Goal: Information Seeking & Learning: Learn about a topic

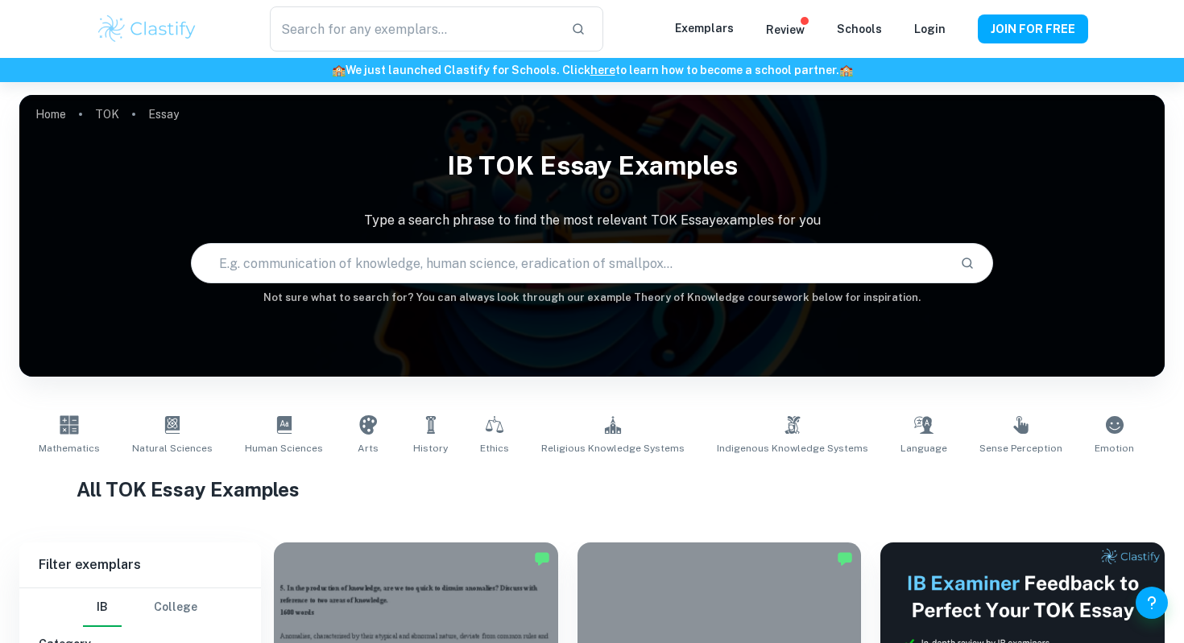
scroll to position [391, 0]
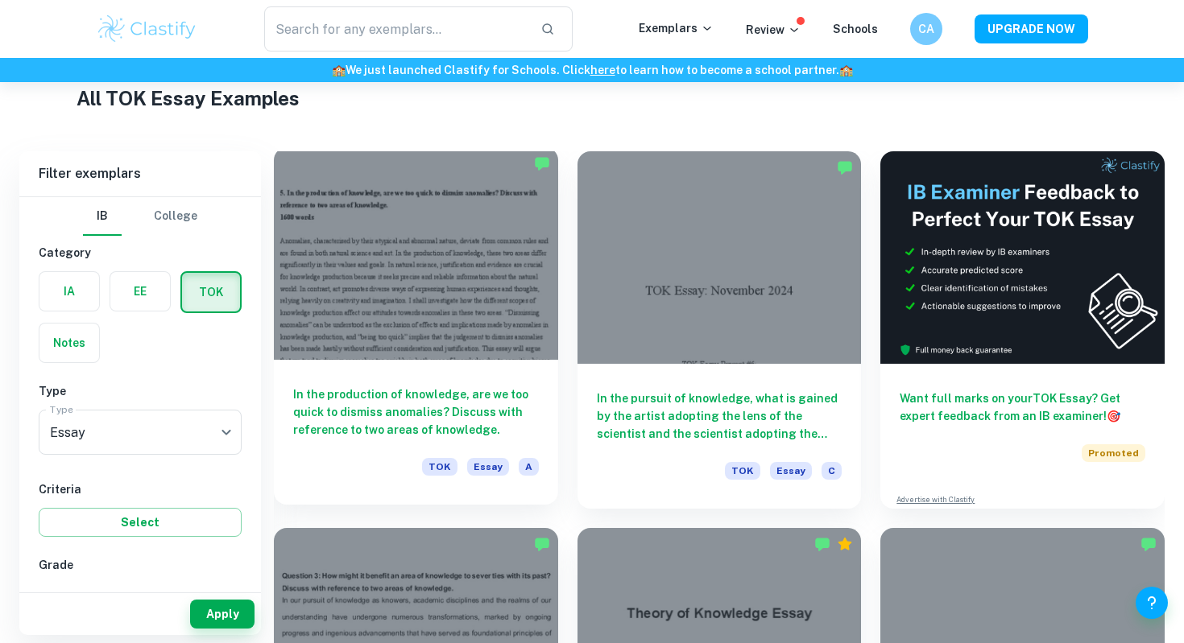
click at [459, 250] on div at bounding box center [416, 253] width 284 height 213
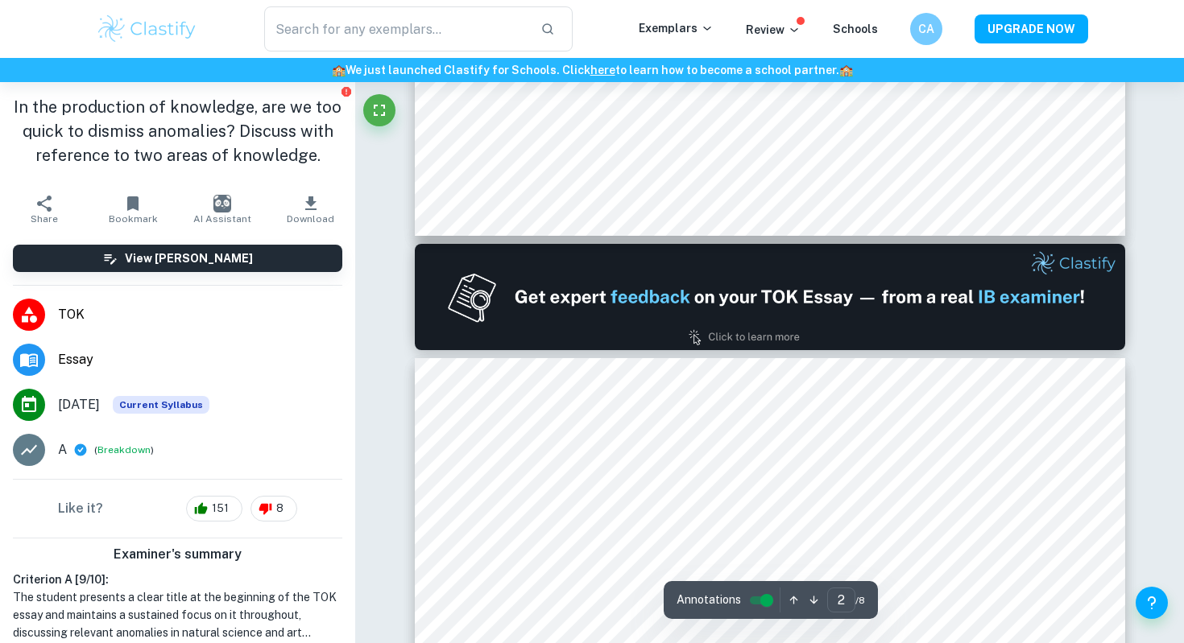
type input "1"
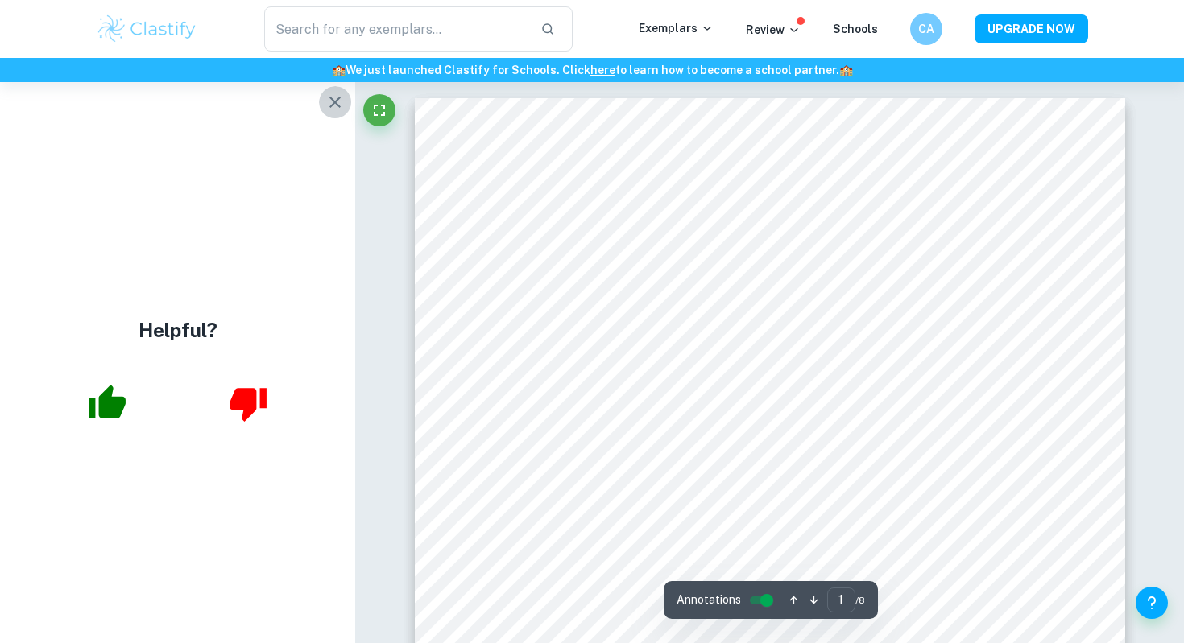
click at [333, 101] on icon "button" at bounding box center [334, 102] width 11 height 11
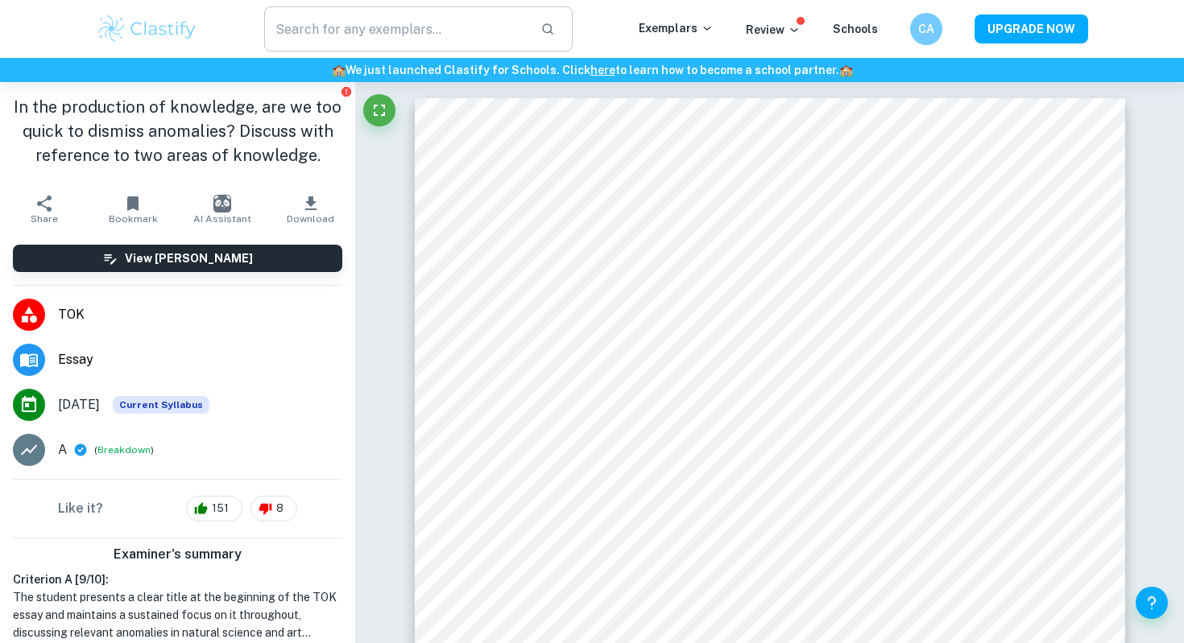
click at [348, 23] on input "text" at bounding box center [395, 28] width 263 height 45
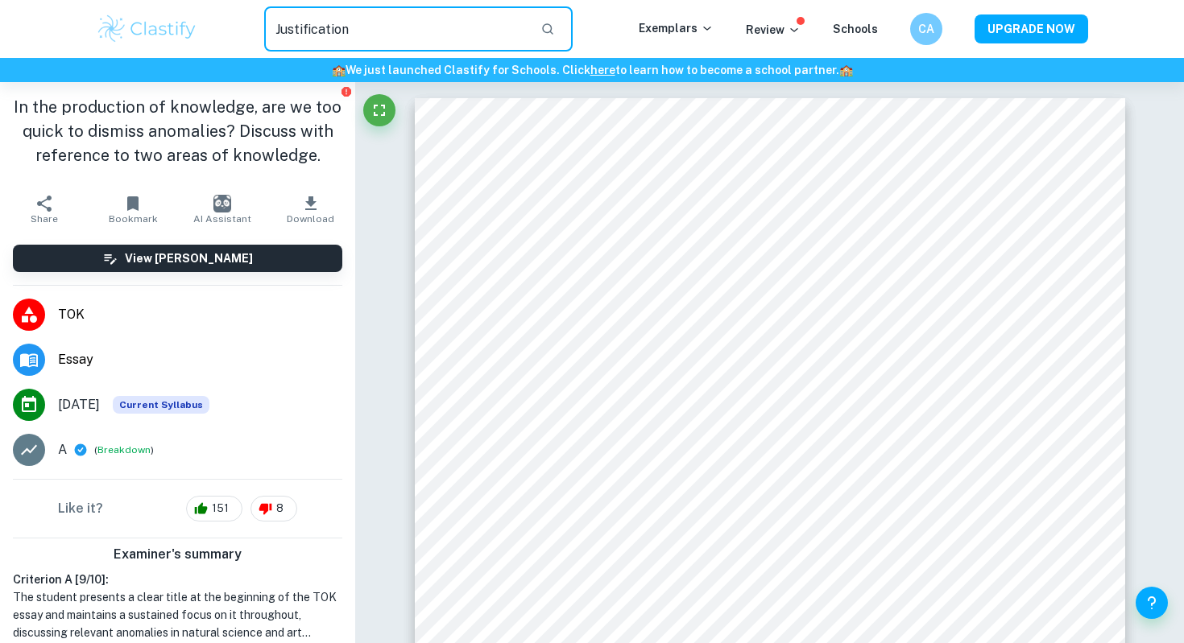
type input "Justification"
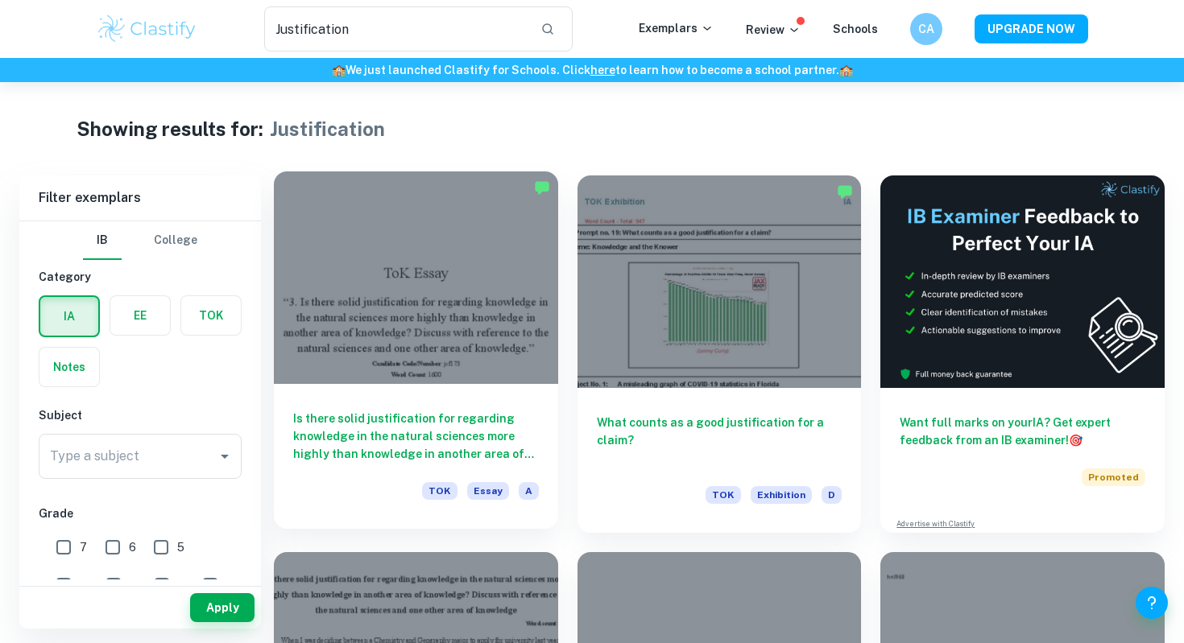
click at [423, 272] on div at bounding box center [416, 278] width 284 height 213
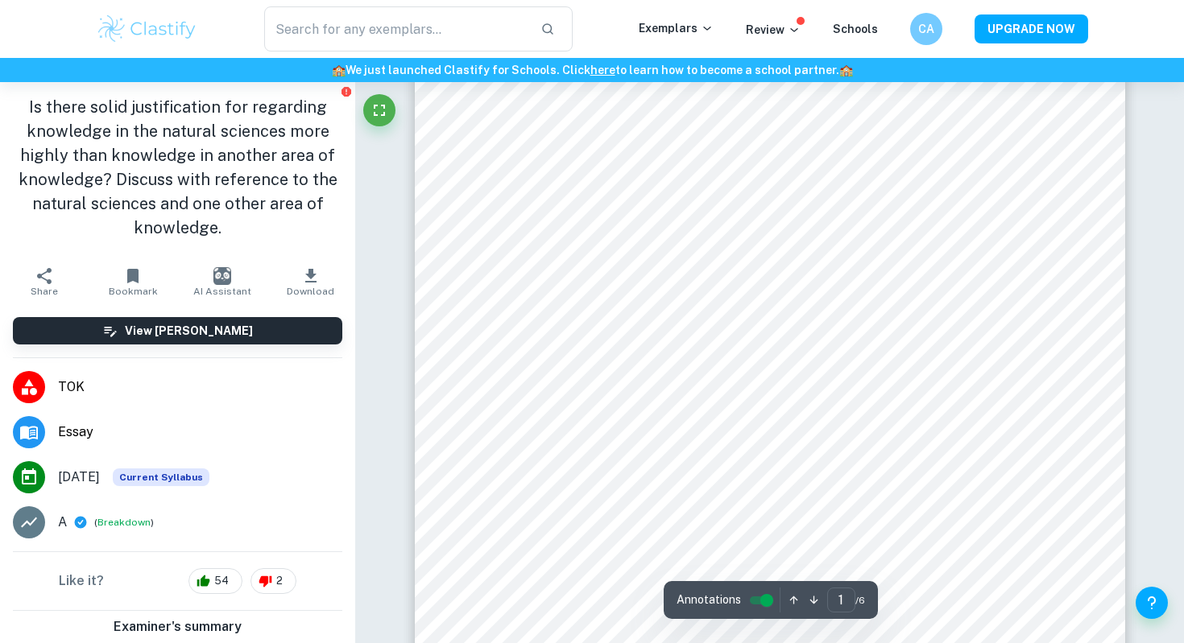
type input "2"
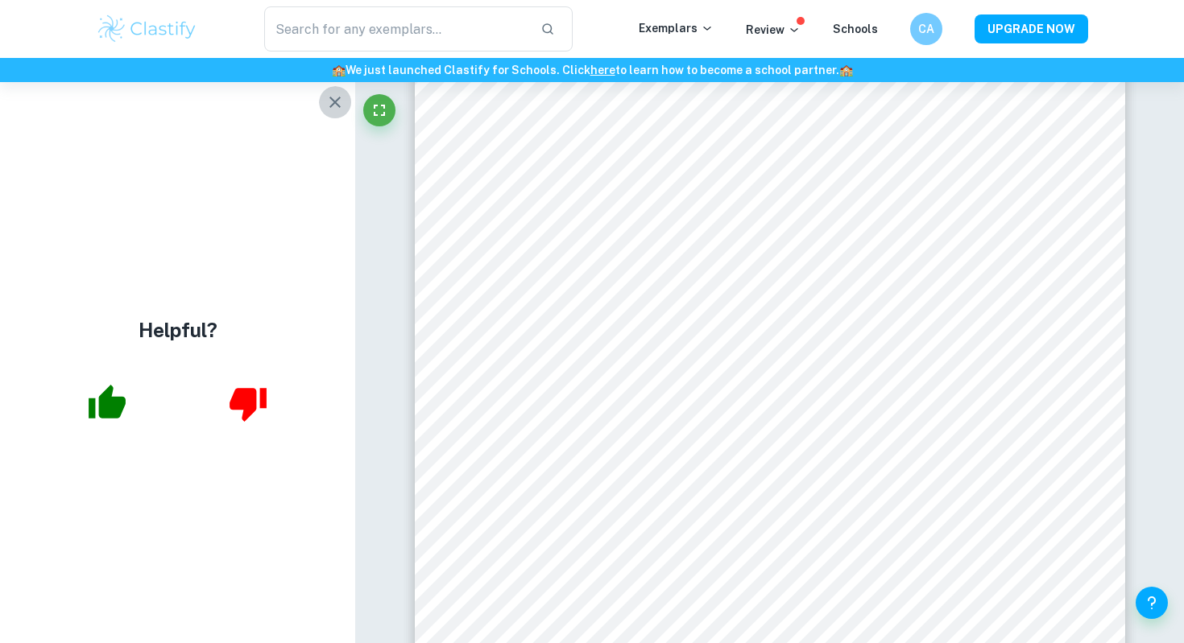
click at [342, 97] on icon "button" at bounding box center [334, 102] width 19 height 19
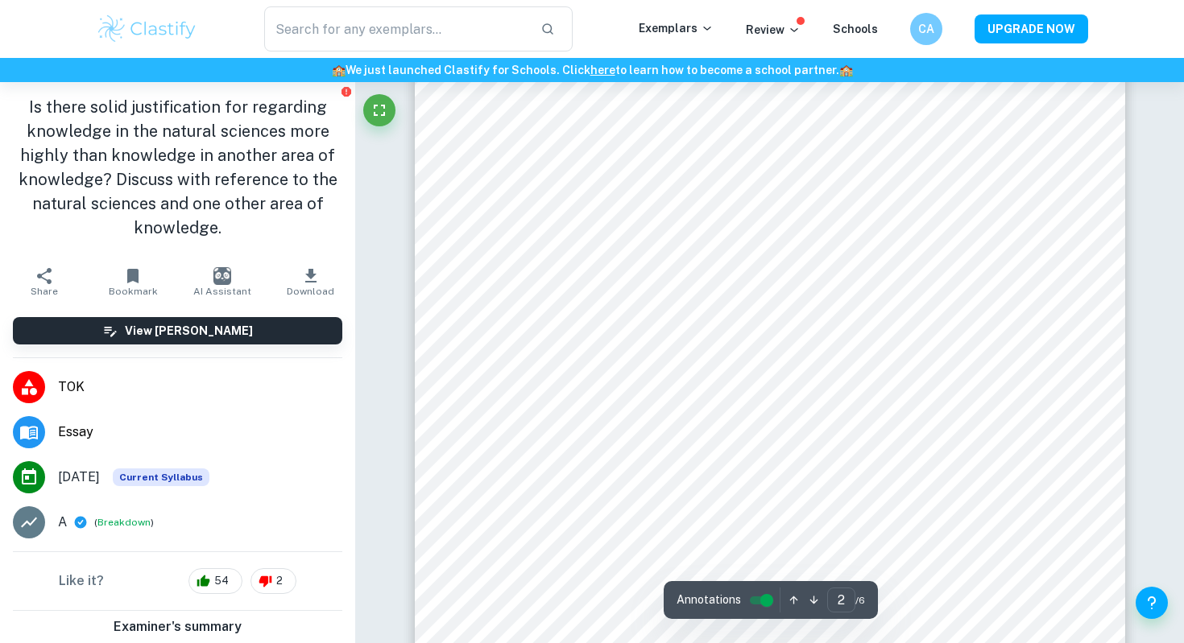
type input "Justification"
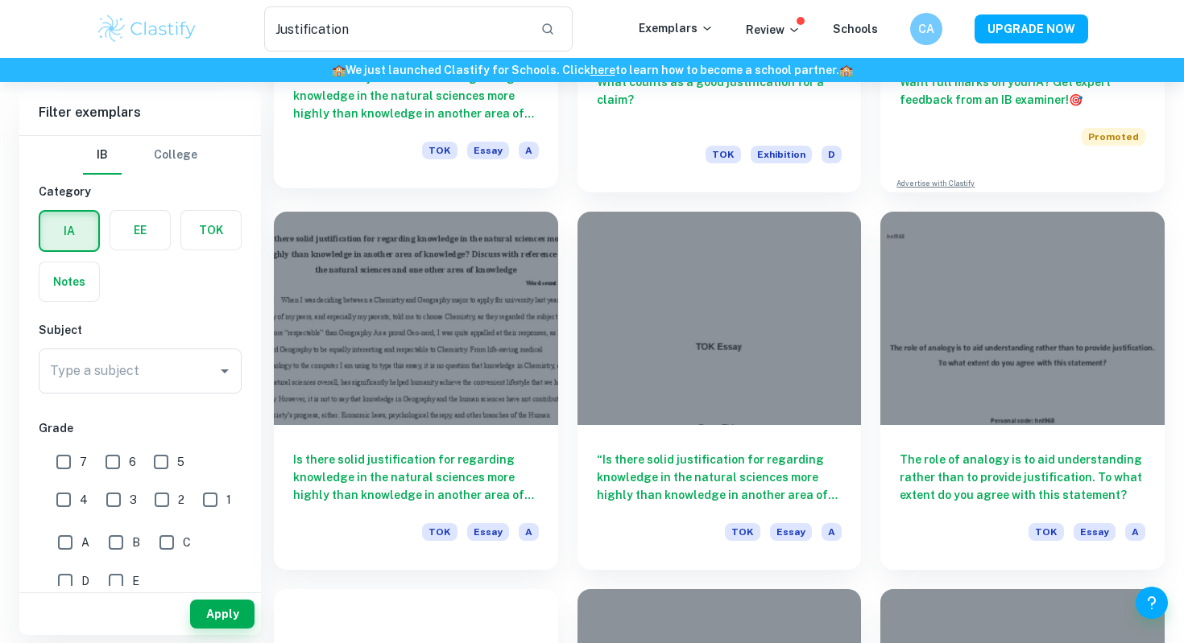
scroll to position [344, 0]
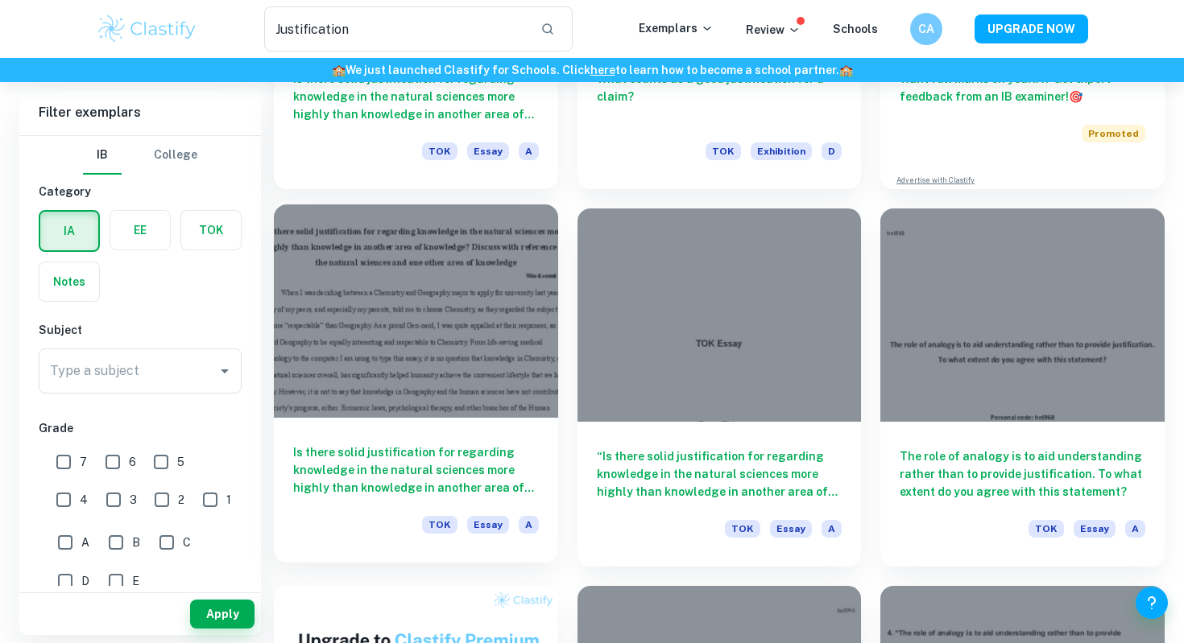
click at [470, 308] on div at bounding box center [416, 311] width 284 height 213
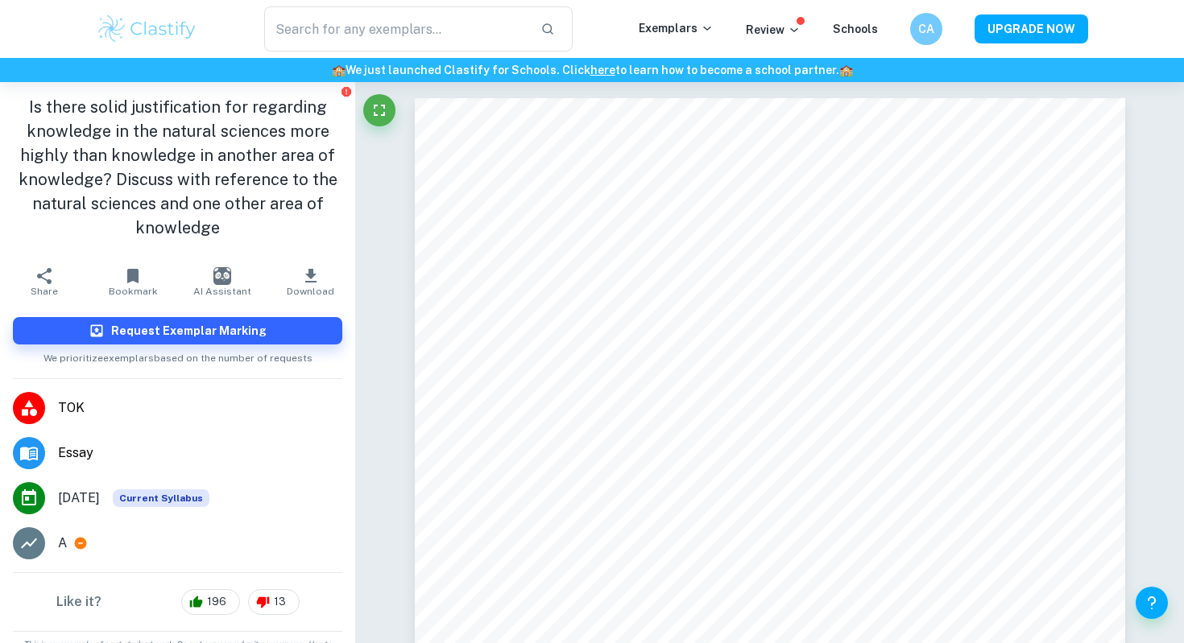
type input "Justification"
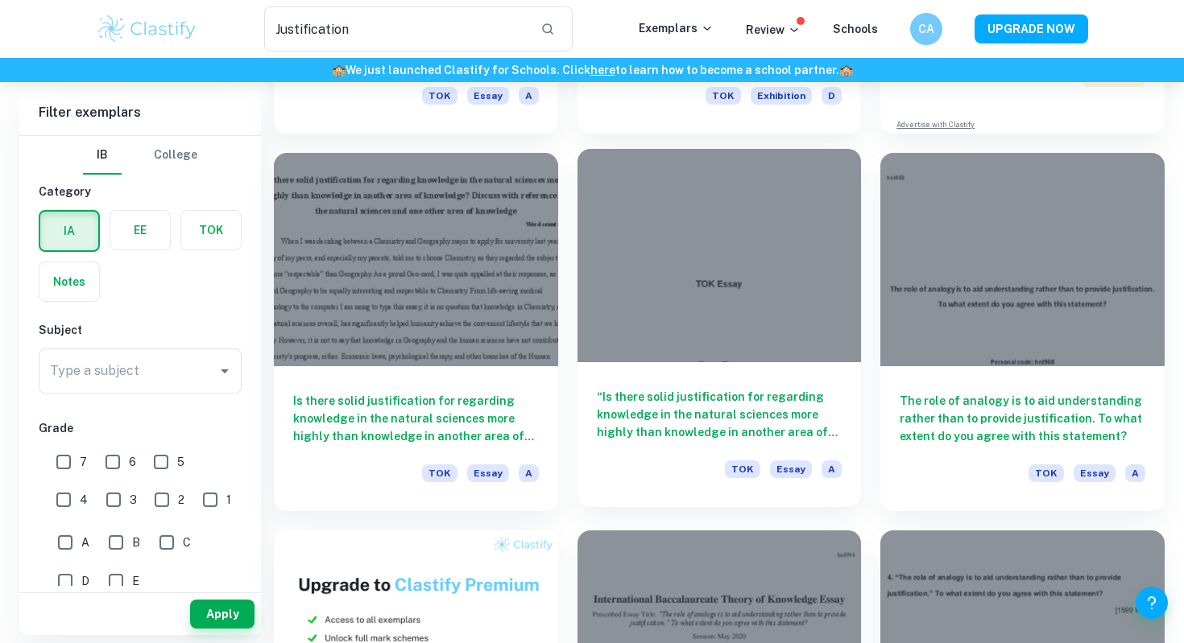
scroll to position [401, 0]
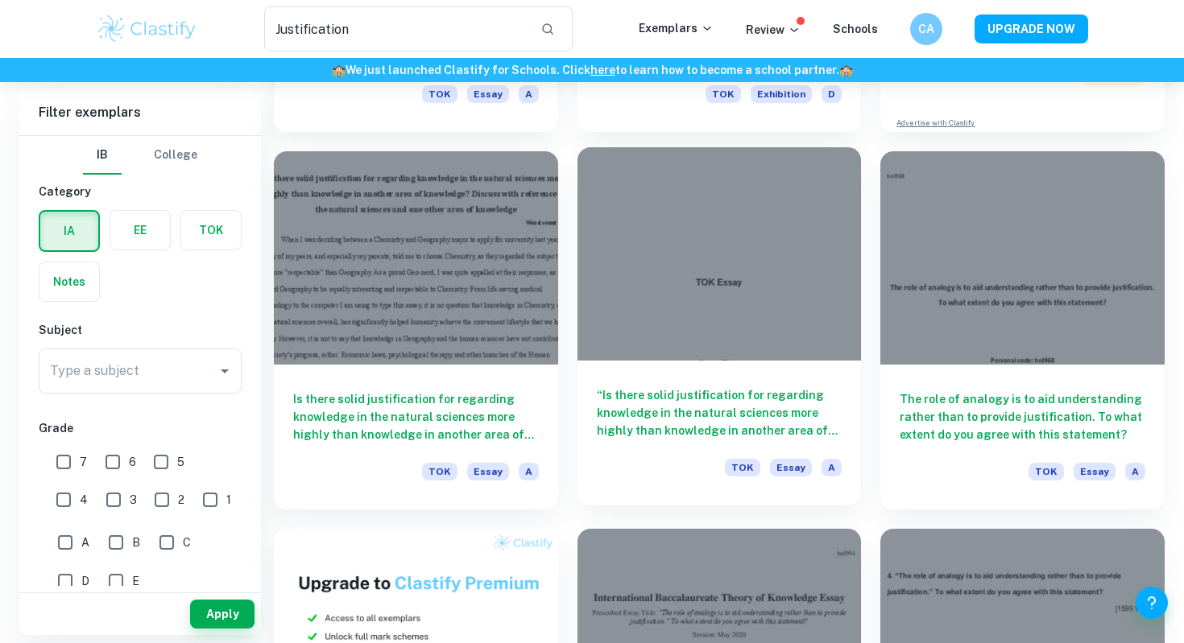
click at [682, 279] on div at bounding box center [719, 253] width 284 height 213
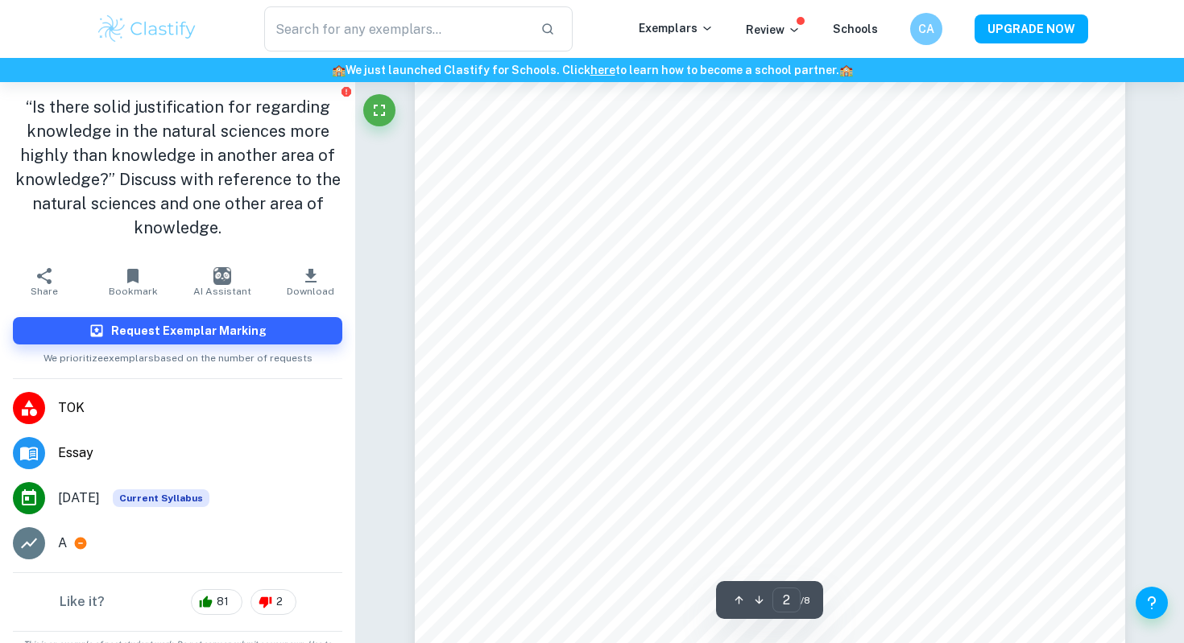
scroll to position [1200, 0]
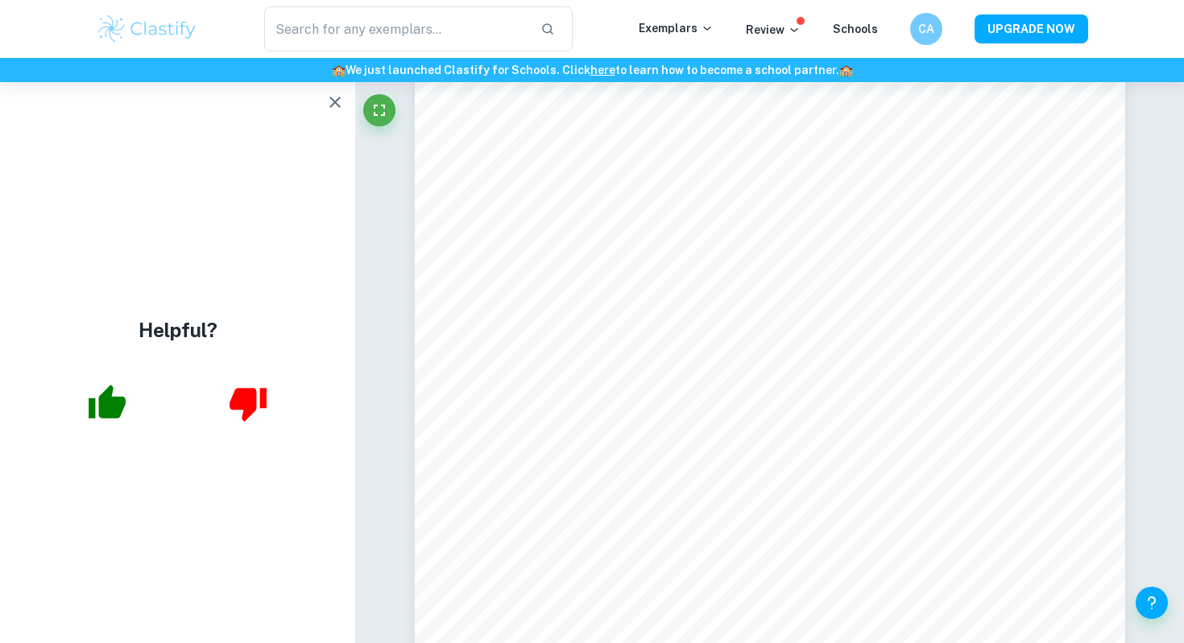
click at [337, 101] on icon "button" at bounding box center [334, 102] width 19 height 19
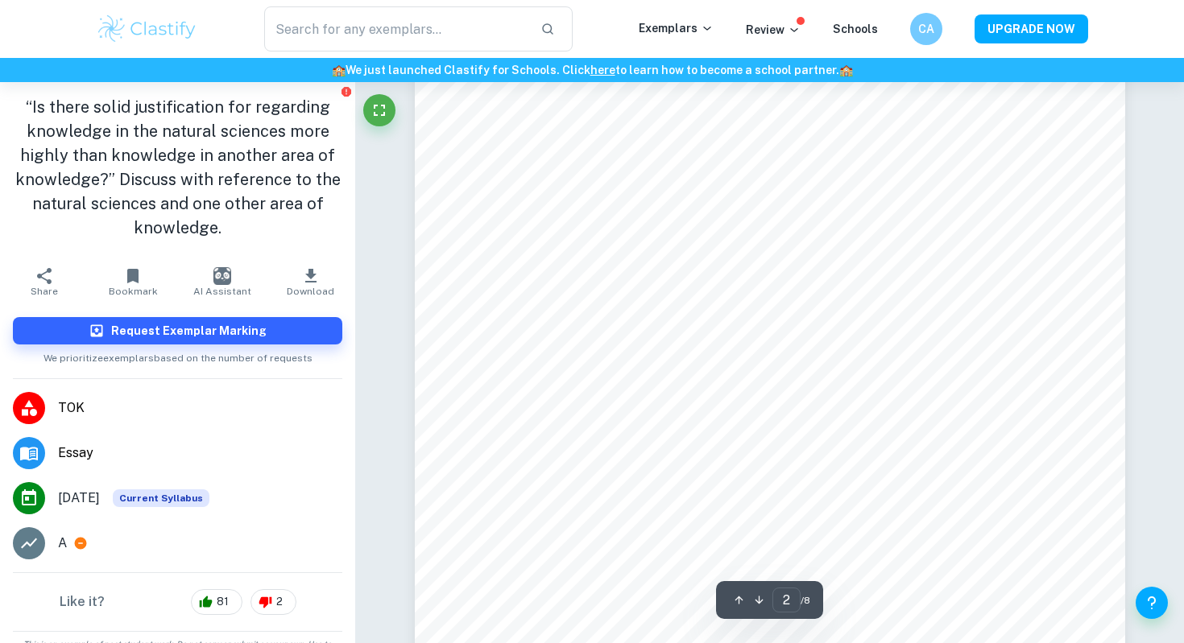
scroll to position [1577, 0]
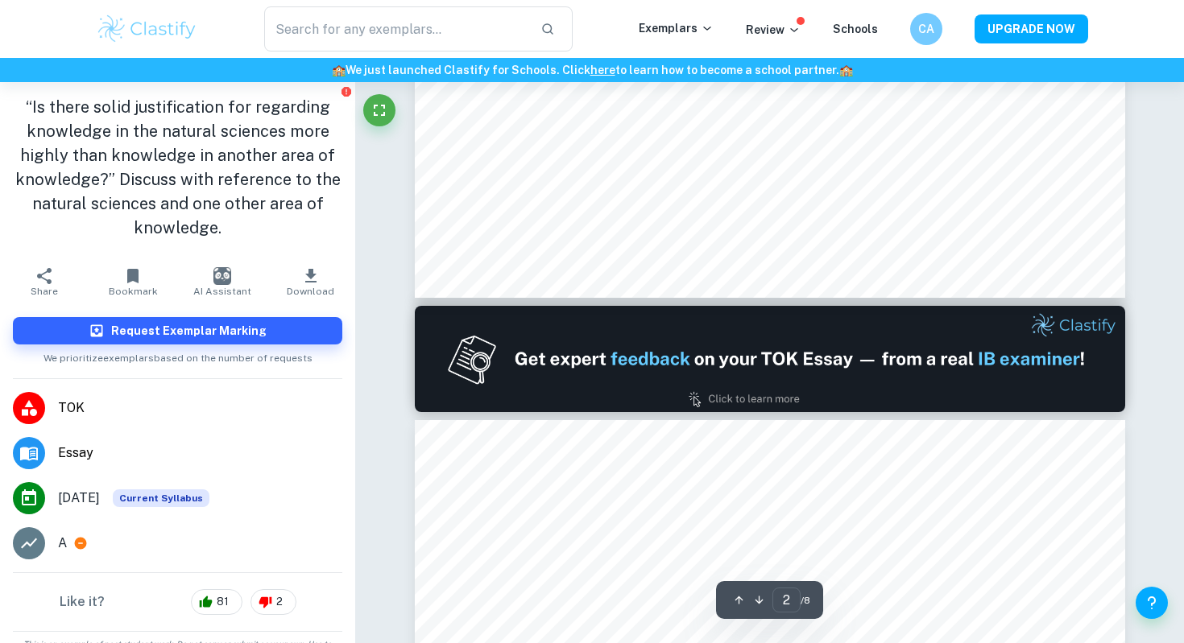
type input "1"
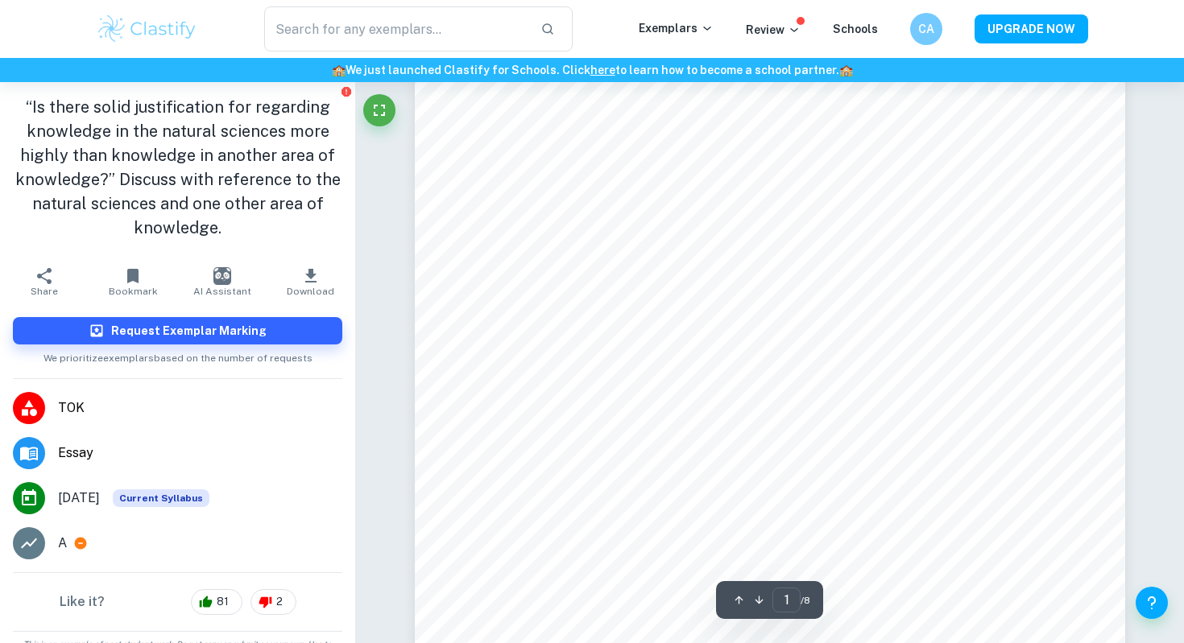
scroll to position [0, 0]
type input "Justification"
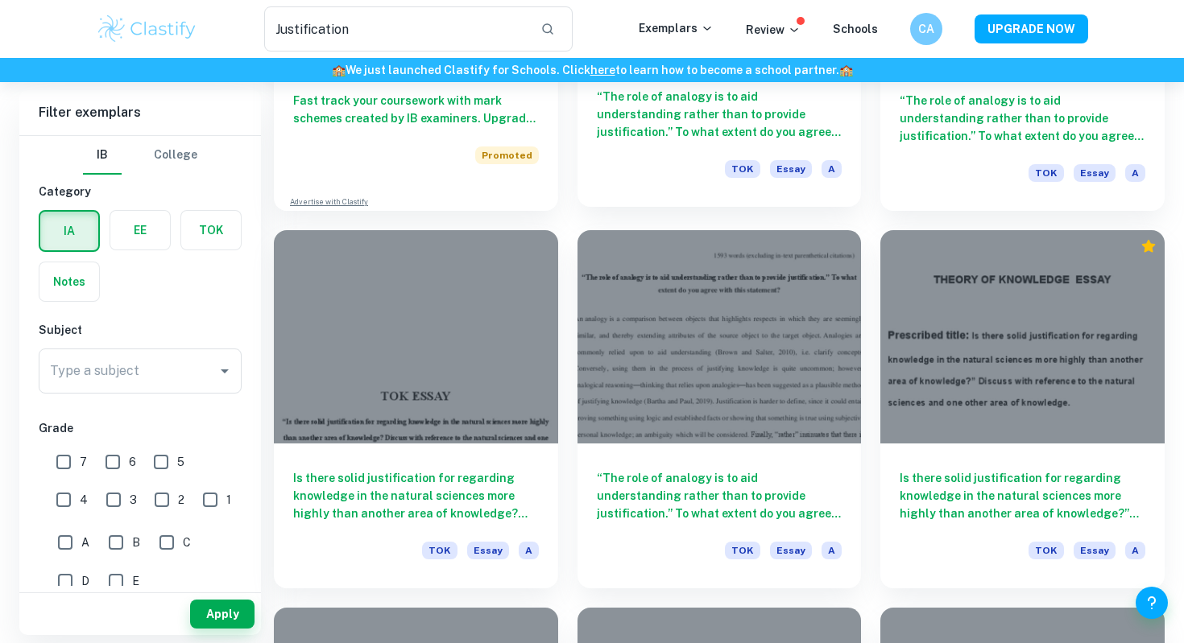
scroll to position [1078, 0]
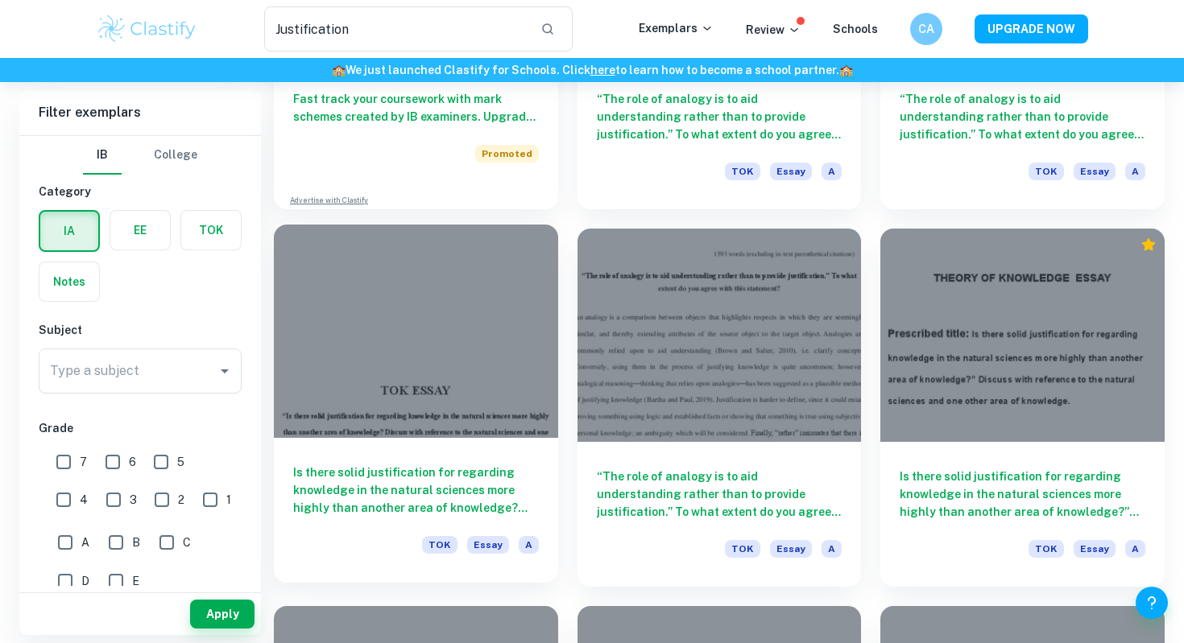
click at [457, 333] on div at bounding box center [416, 331] width 284 height 213
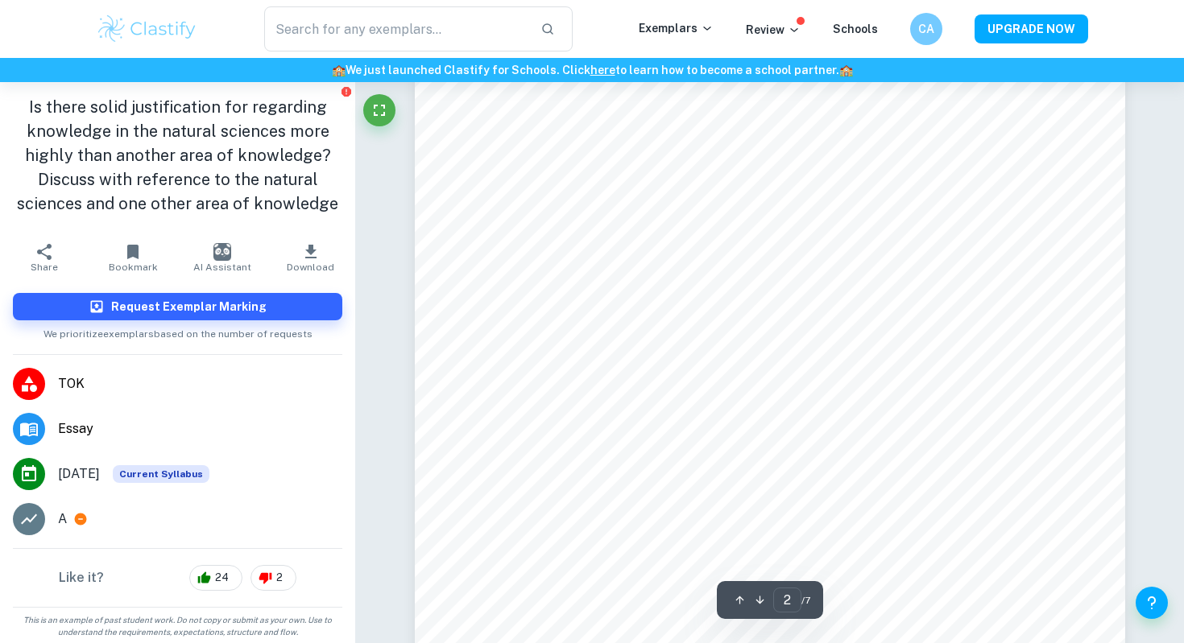
scroll to position [1179, 0]
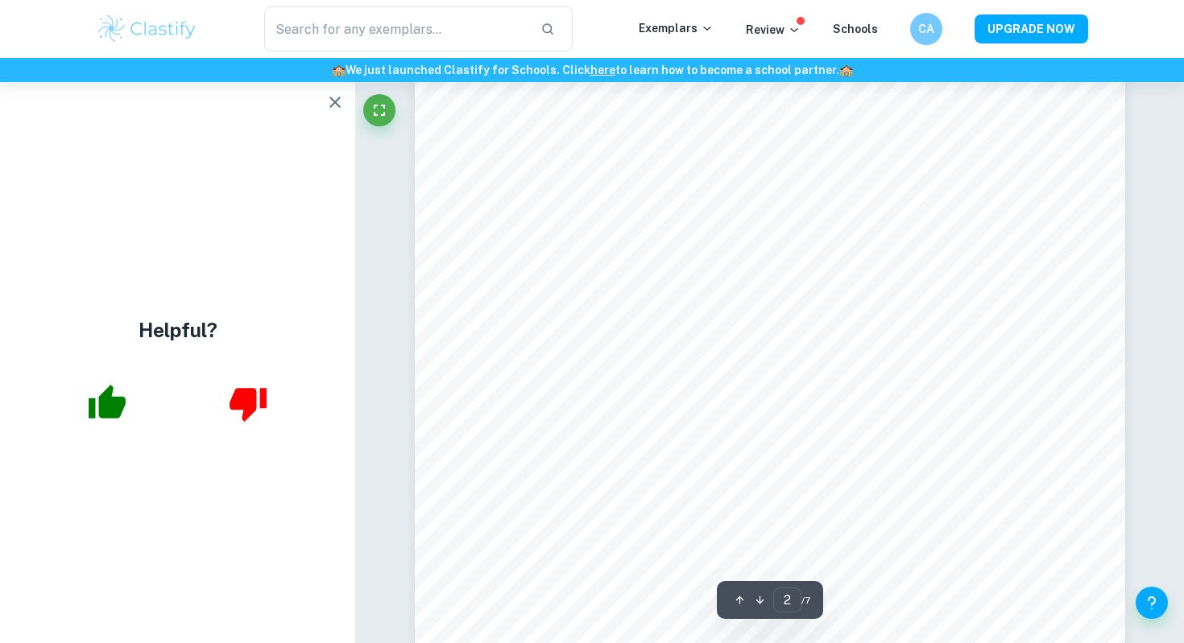
click at [340, 98] on icon "button" at bounding box center [334, 102] width 19 height 19
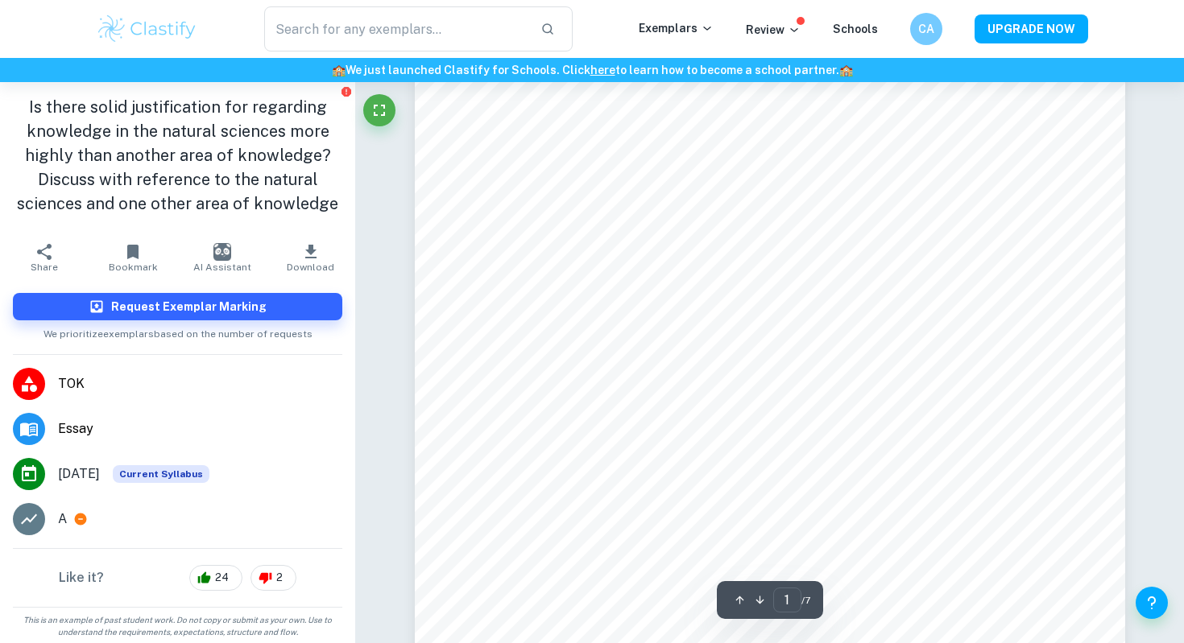
scroll to position [0, 0]
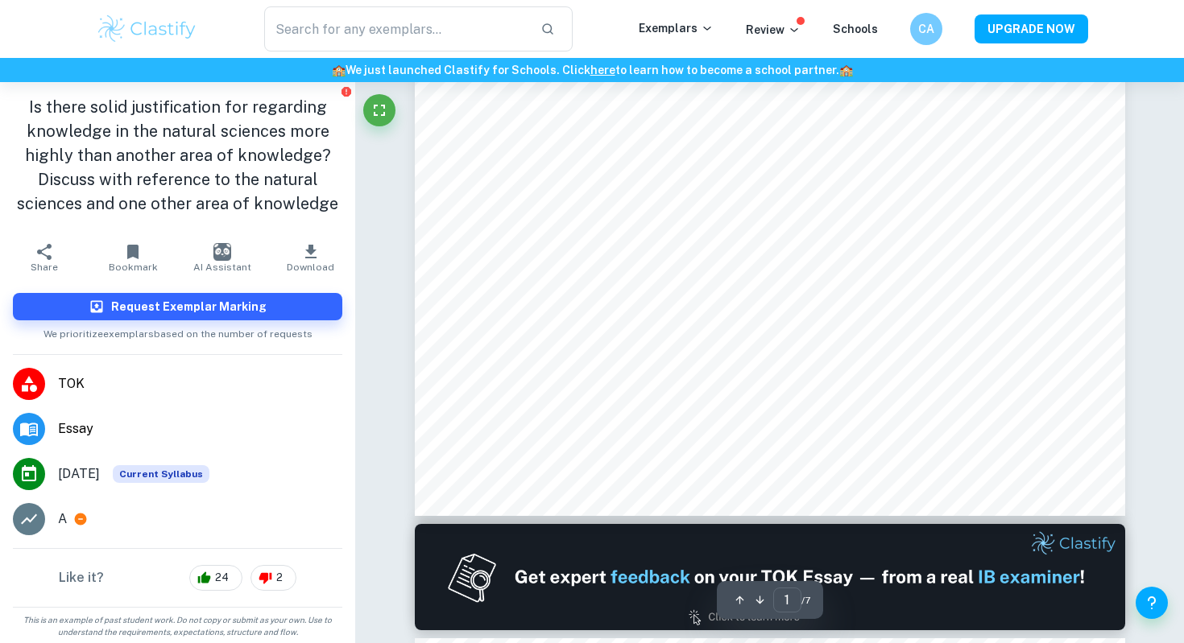
type input "2"
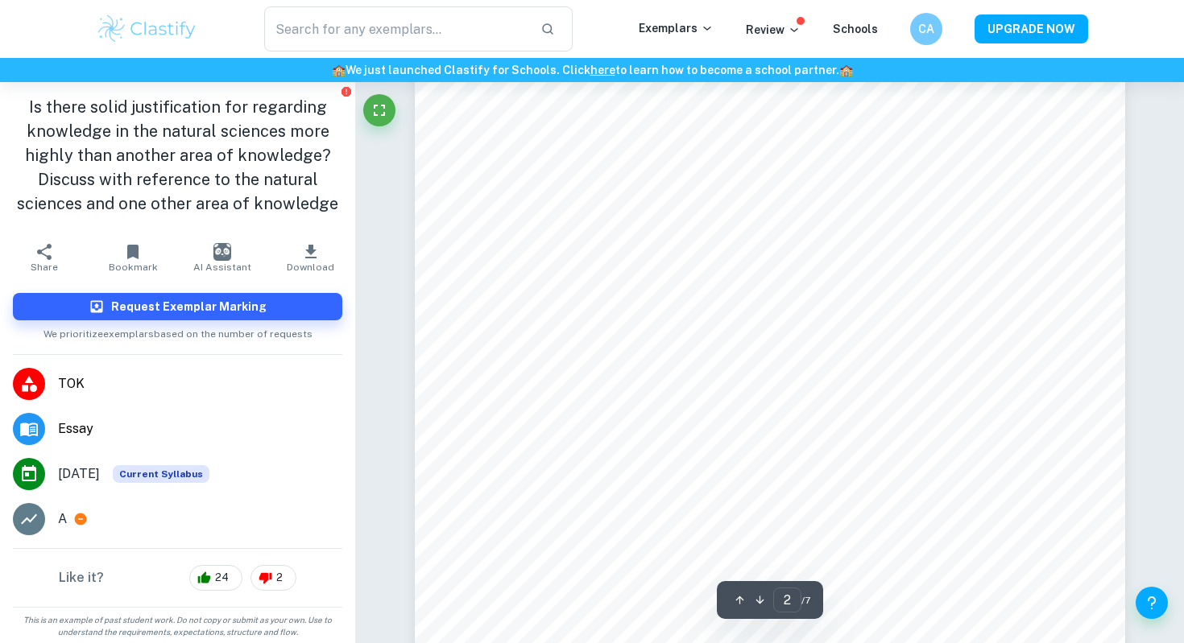
scroll to position [1191, 0]
